Goal: Information Seeking & Learning: Learn about a topic

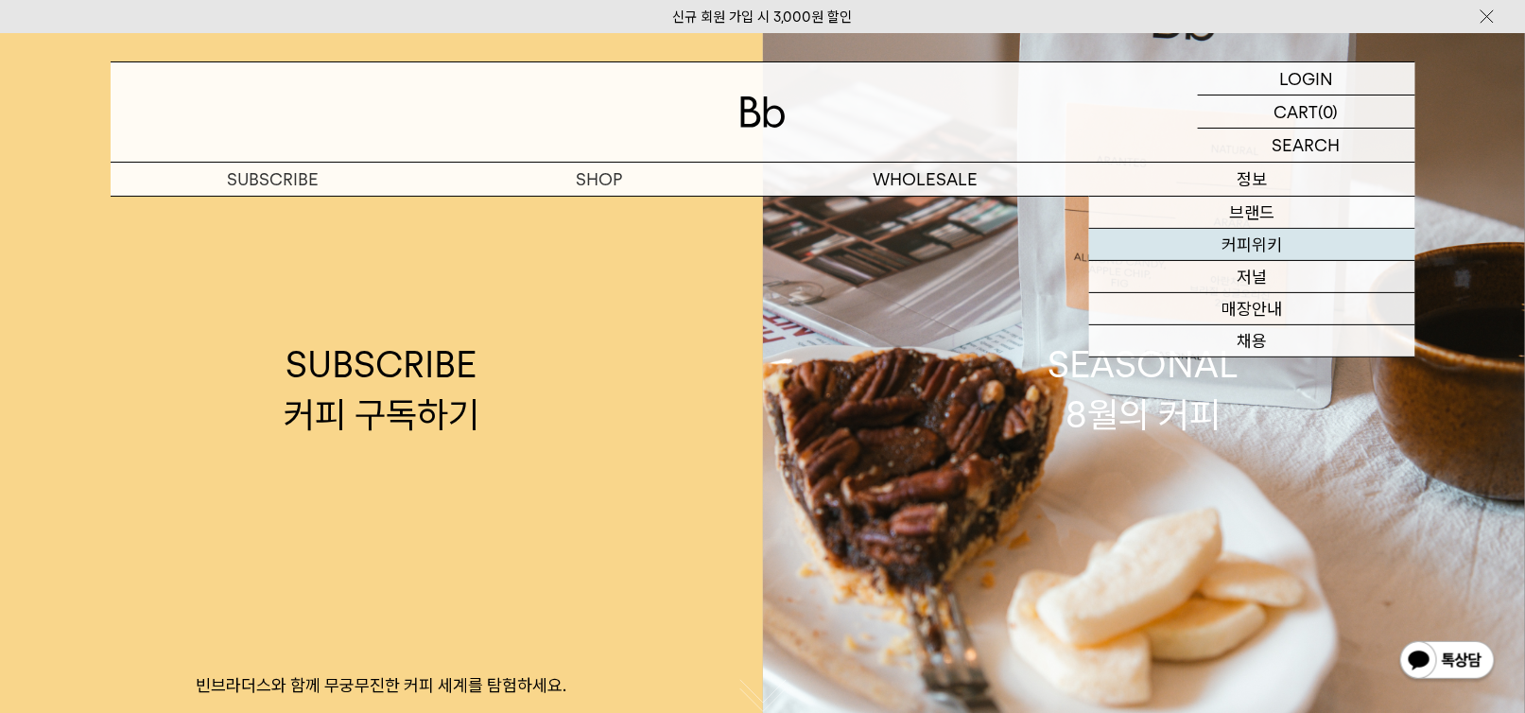
click at [1253, 255] on link "커피위키" at bounding box center [1252, 245] width 326 height 32
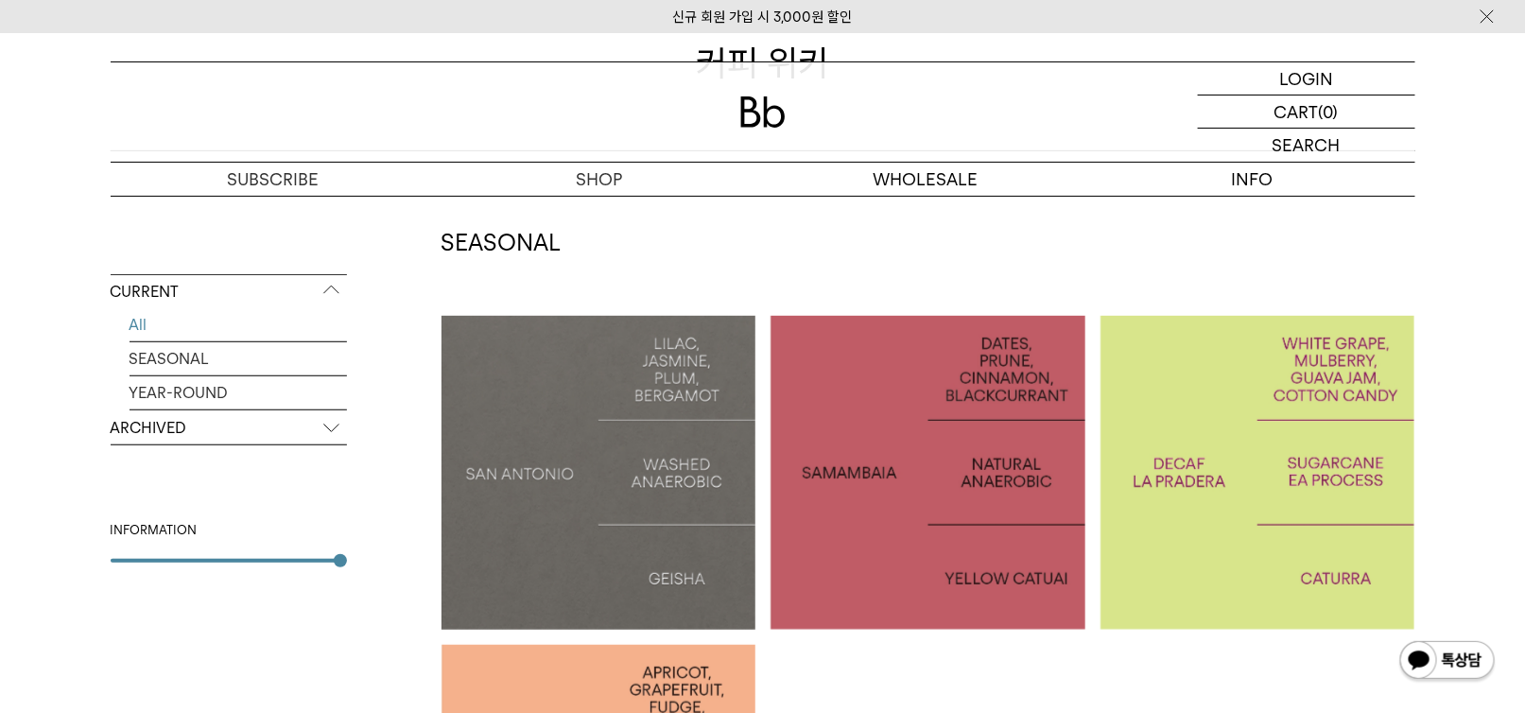
scroll to position [284, 0]
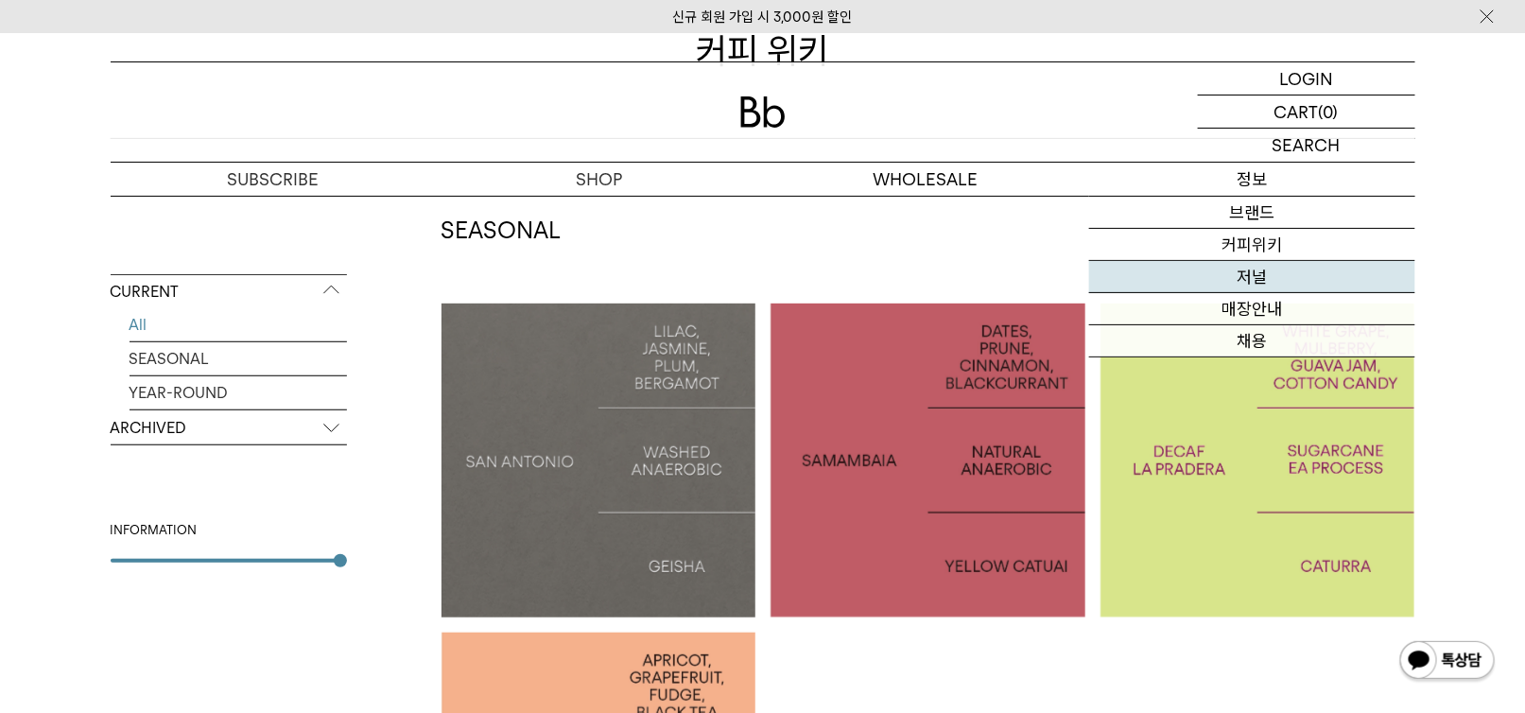
click at [1251, 281] on link "저널" at bounding box center [1252, 277] width 326 height 32
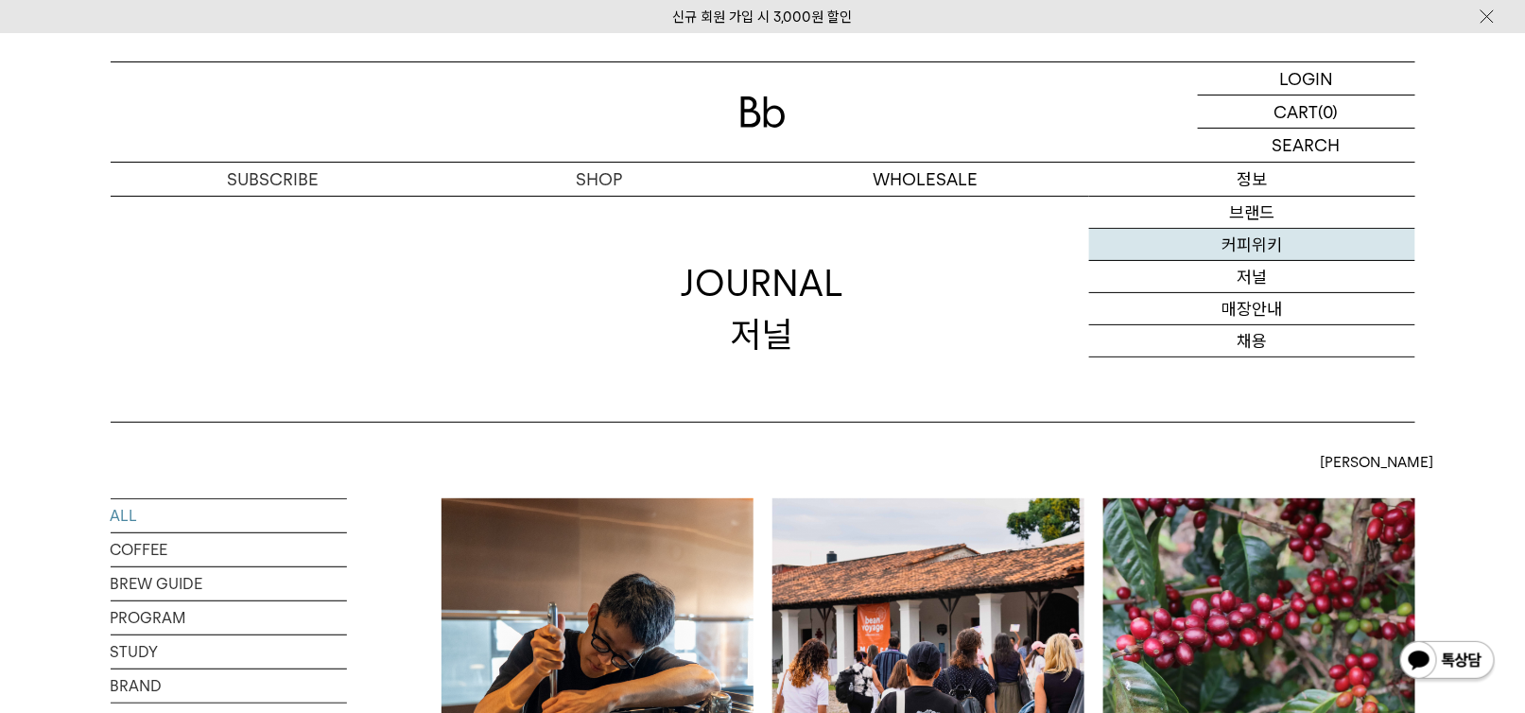
click at [1255, 249] on link "커피위키" at bounding box center [1252, 245] width 326 height 32
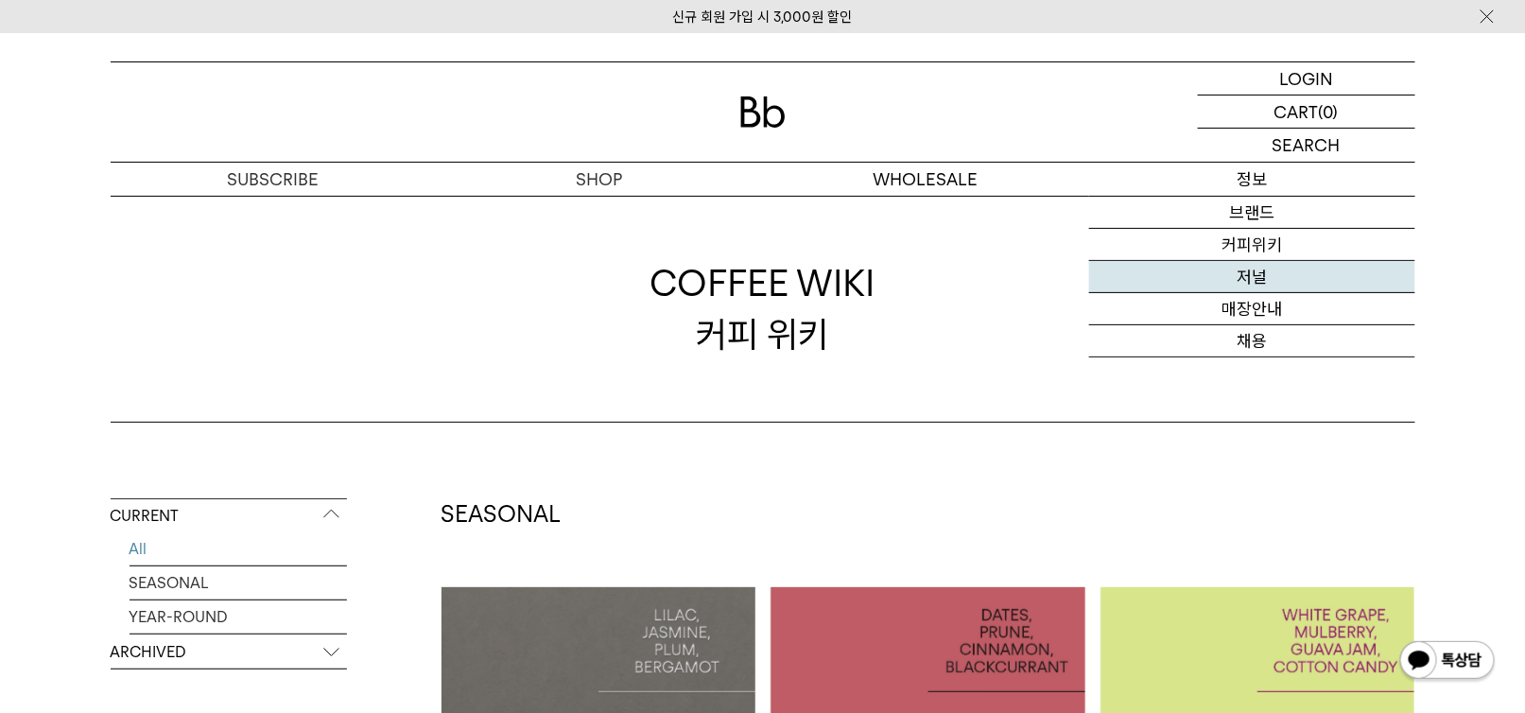
click at [1251, 272] on link "저널" at bounding box center [1252, 277] width 326 height 32
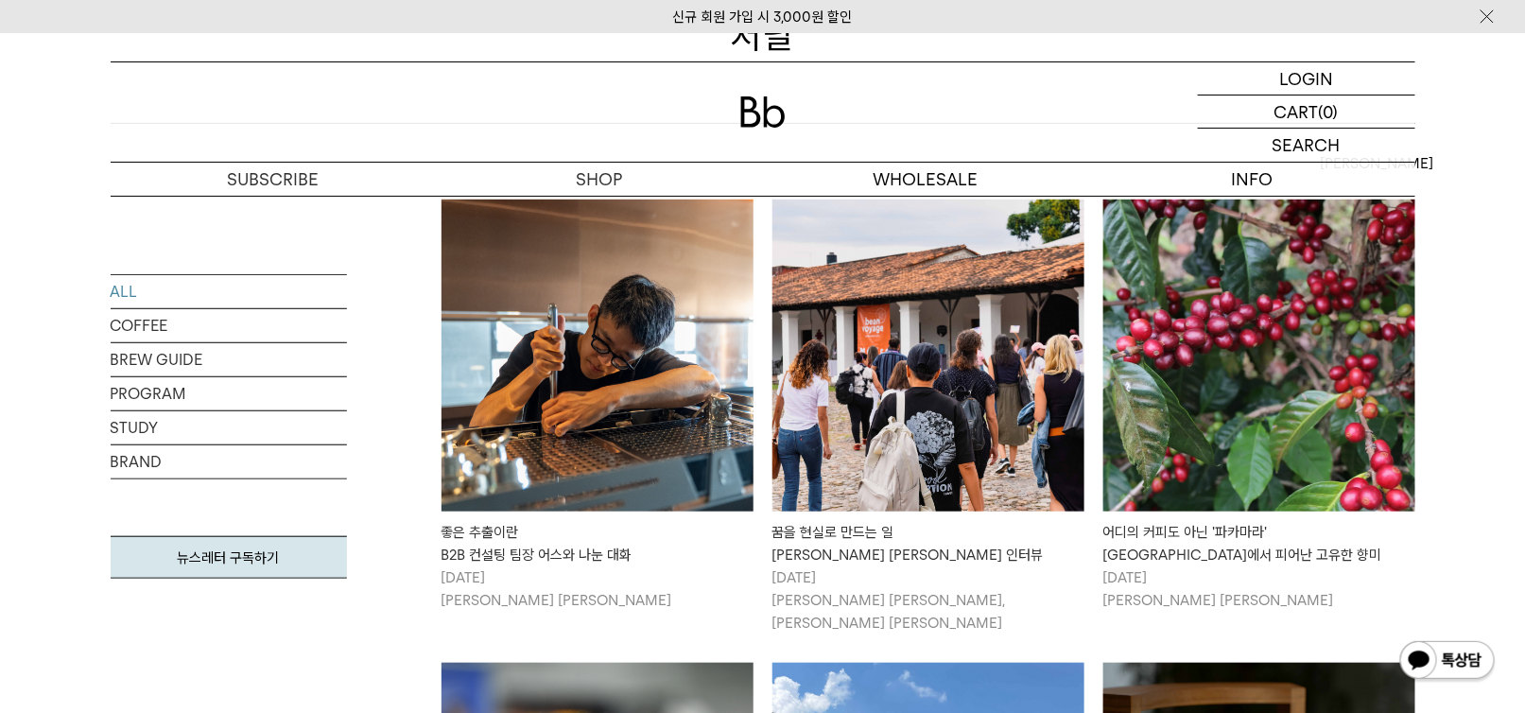
scroll to position [378, 0]
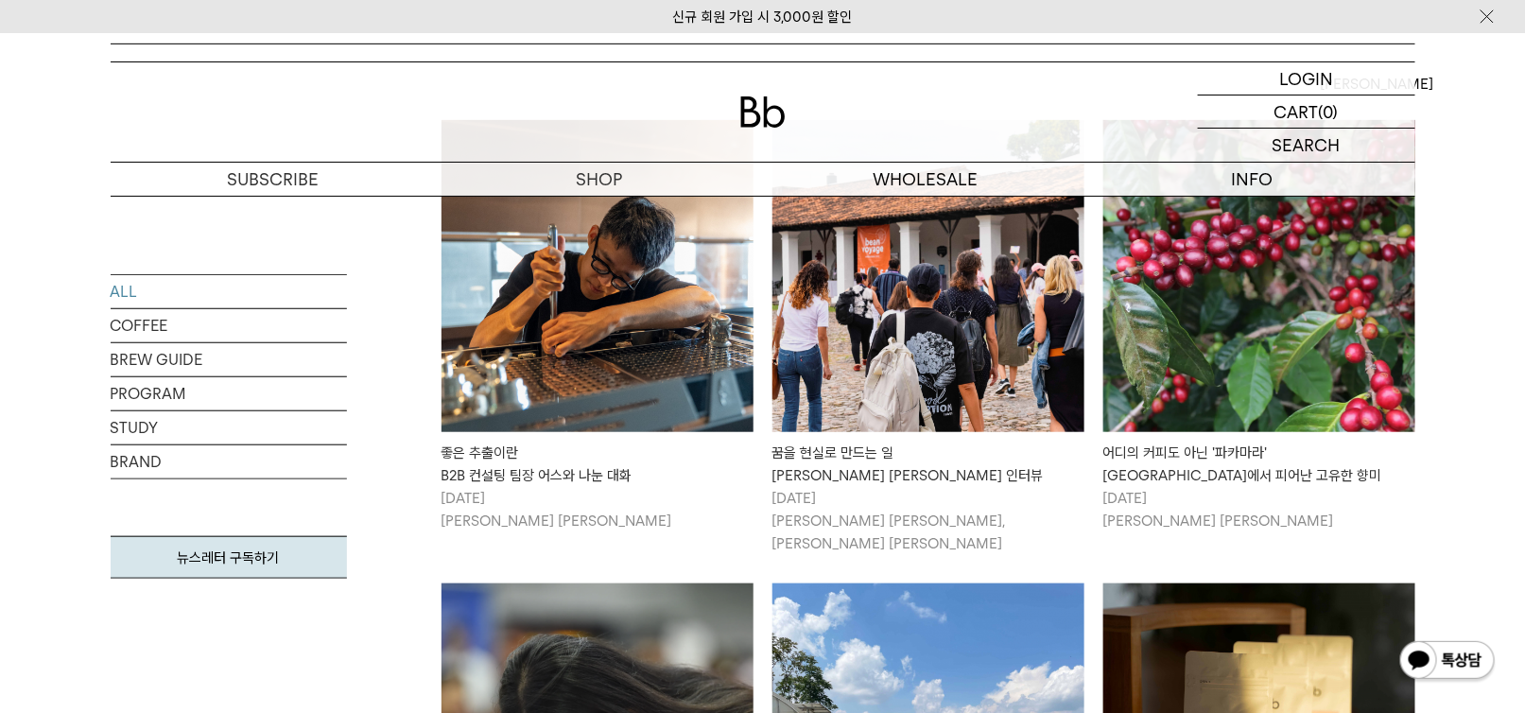
click at [625, 296] on img at bounding box center [598, 276] width 312 height 312
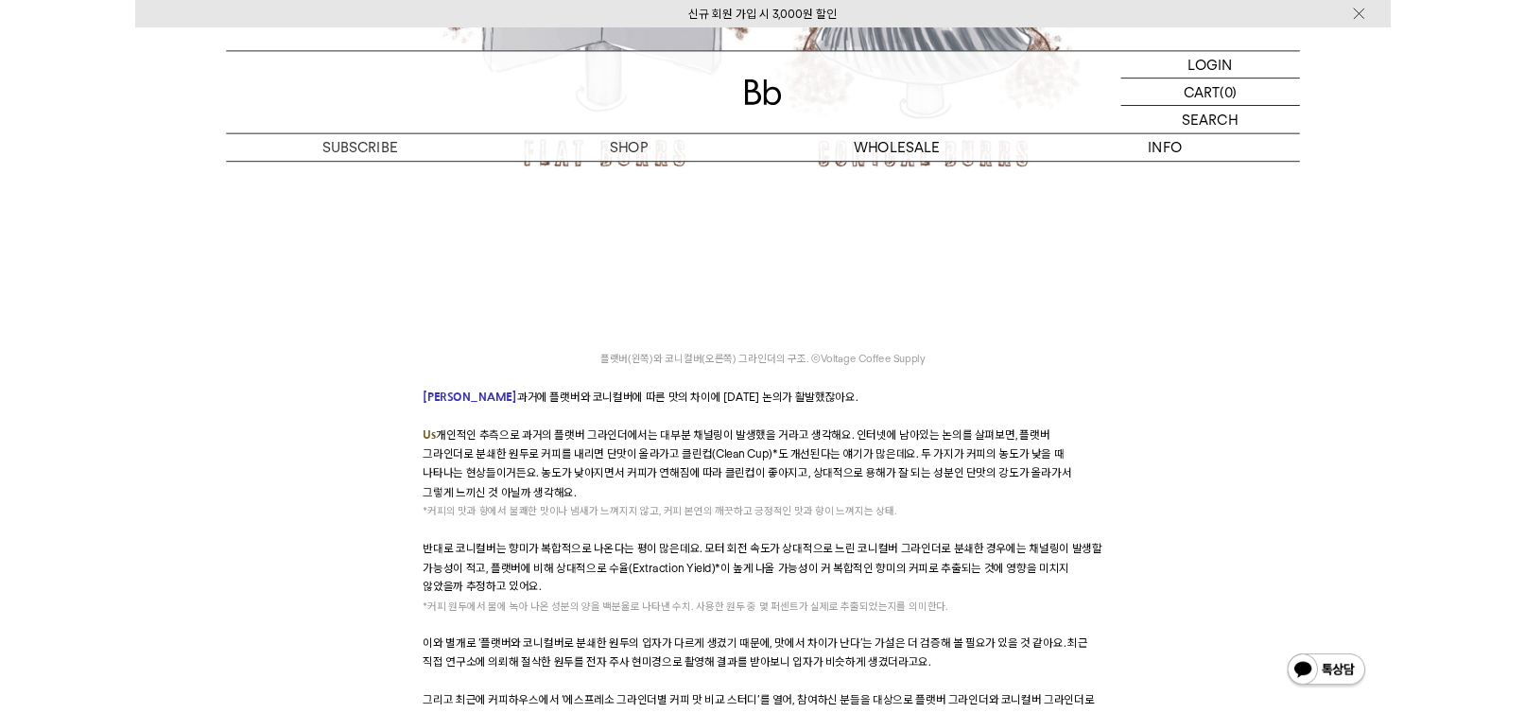
scroll to position [9550, 0]
